Goal: Browse casually

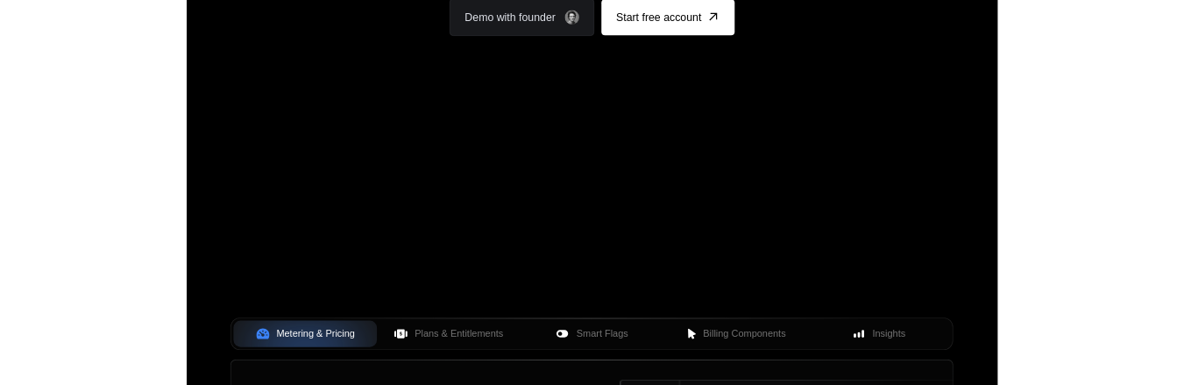
scroll to position [351, 0]
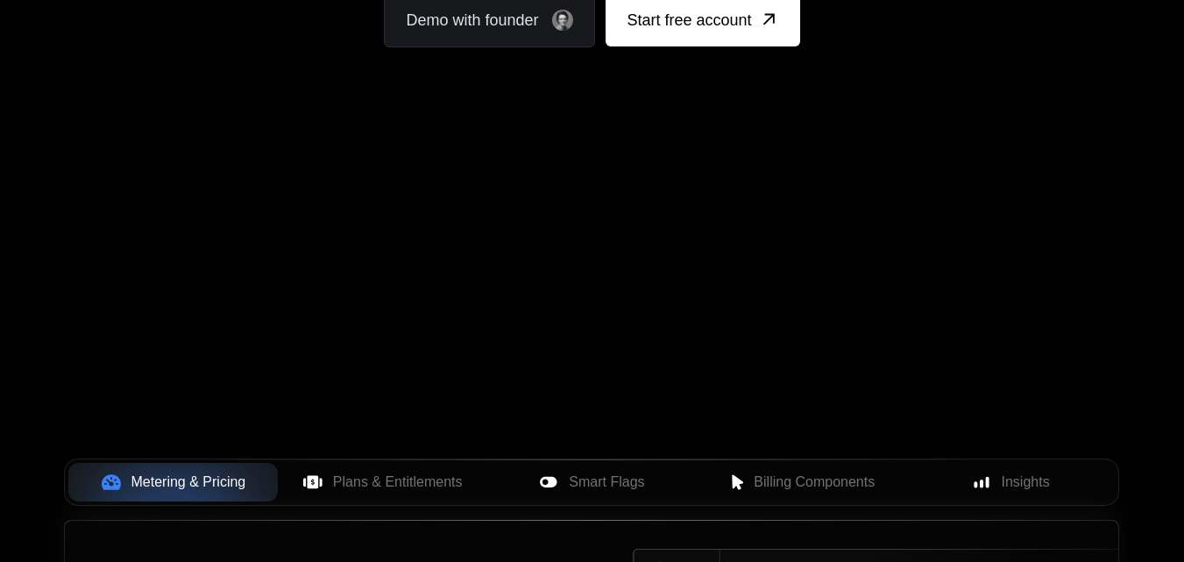
drag, startPoint x: 619, startPoint y: 258, endPoint x: 715, endPoint y: 556, distance: 313.3
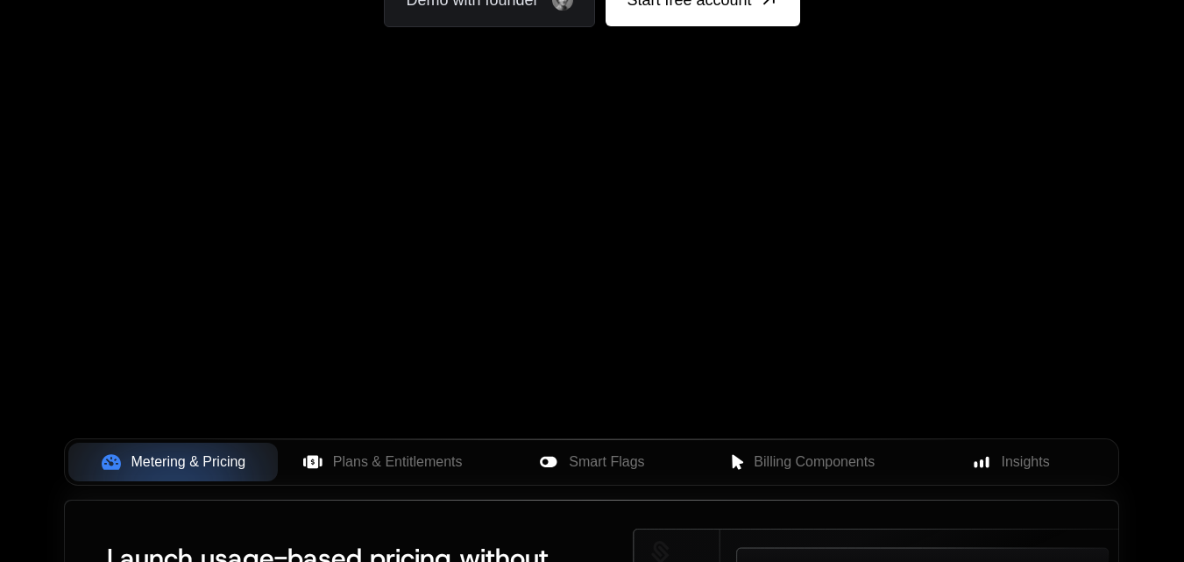
scroll to position [351, 0]
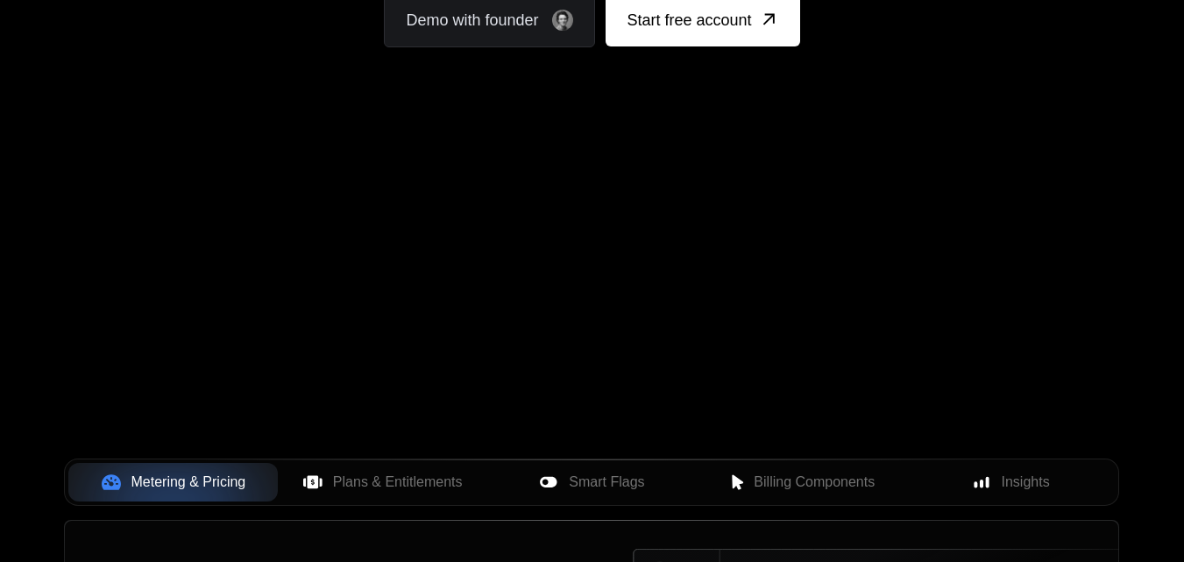
click at [587, 288] on div "Your browser does not support the video tag." at bounding box center [592, 166] width 1140 height 738
drag, startPoint x: 587, startPoint y: 288, endPoint x: 531, endPoint y: 219, distance: 88.5
click at [531, 219] on div "Your browser does not support the video tag." at bounding box center [592, 166] width 1140 height 738
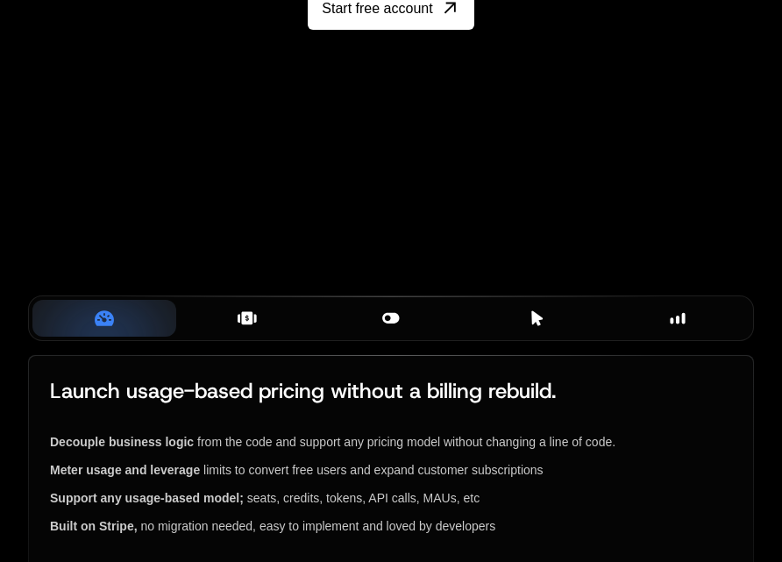
scroll to position [351, 0]
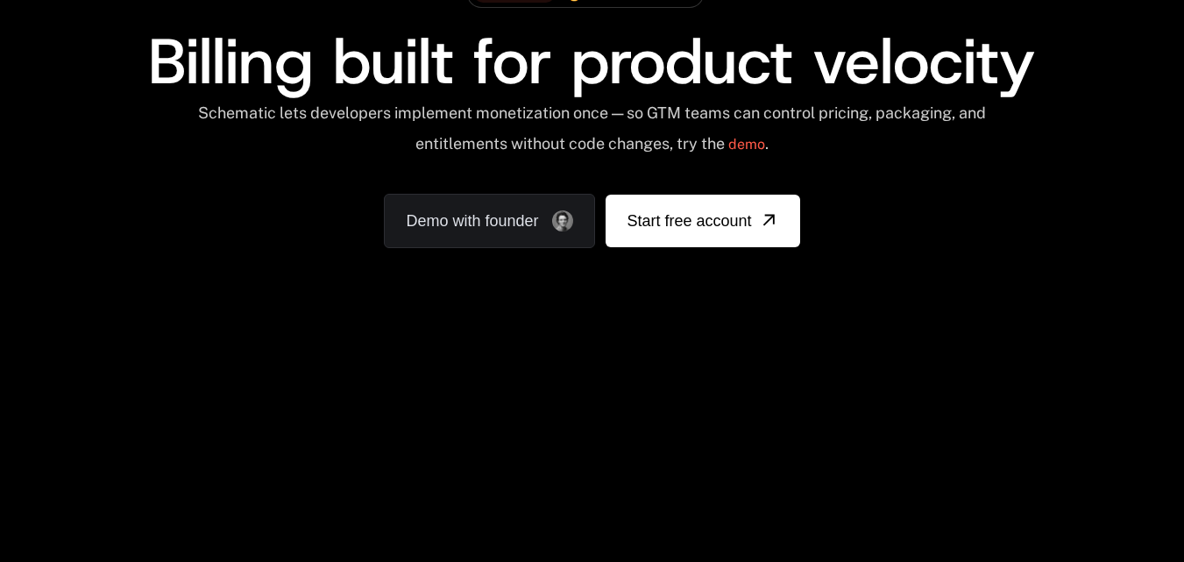
scroll to position [175, 0]
